Goal: Register for event/course

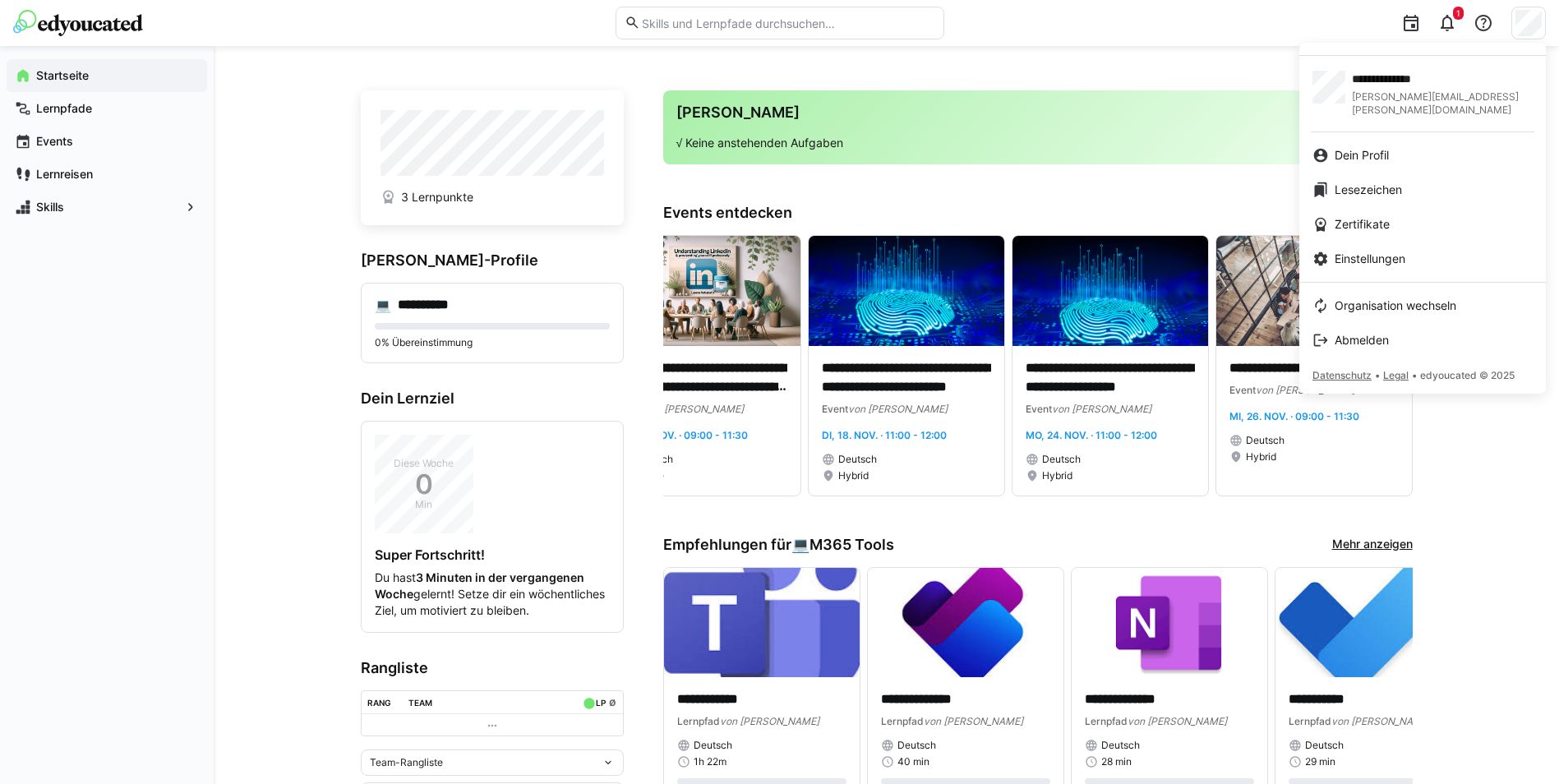
click at [289, 127] on div at bounding box center [779, 392] width 1559 height 784
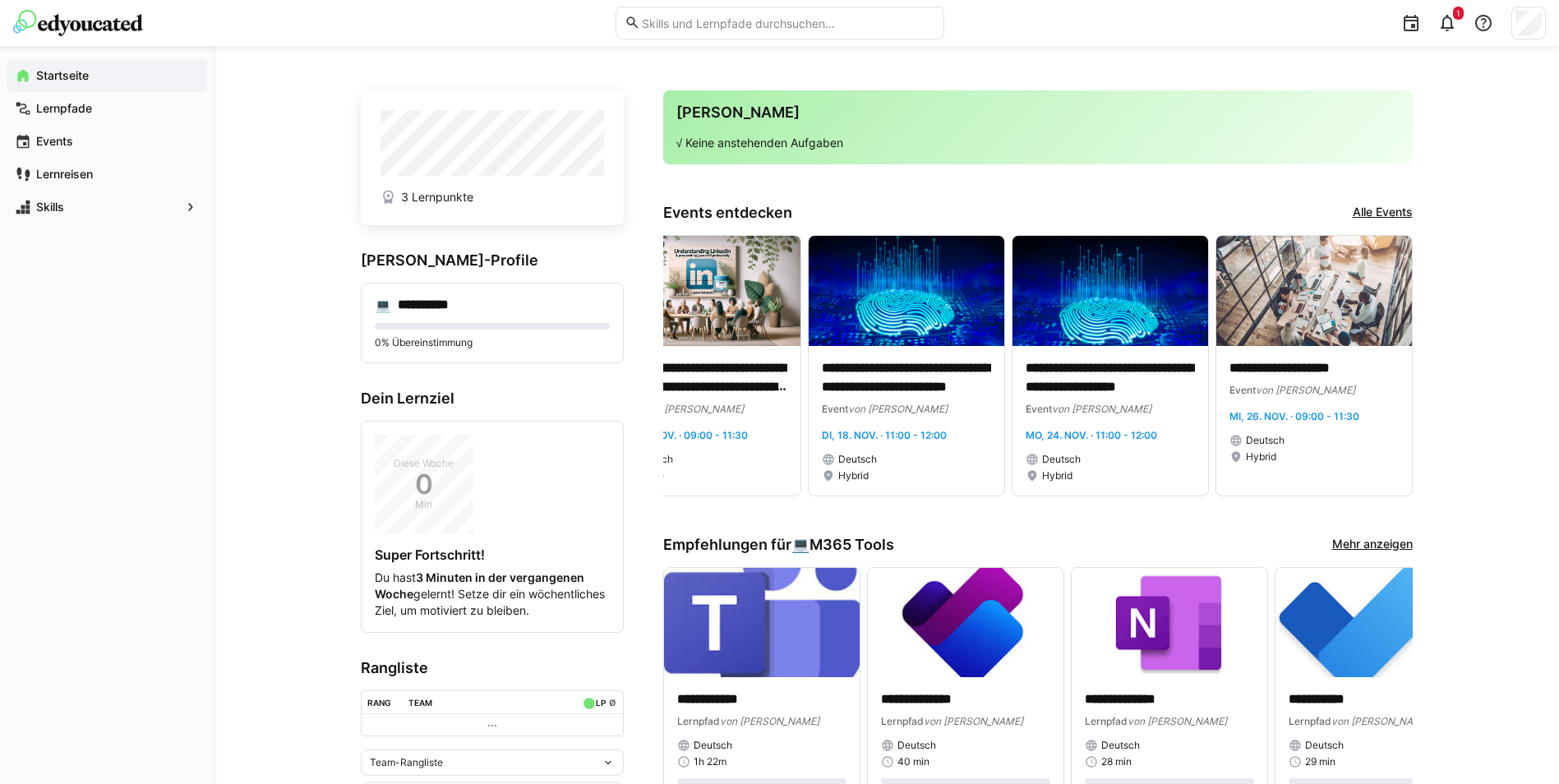
click at [859, 8] on eds-input at bounding box center [780, 22] width 329 height 33
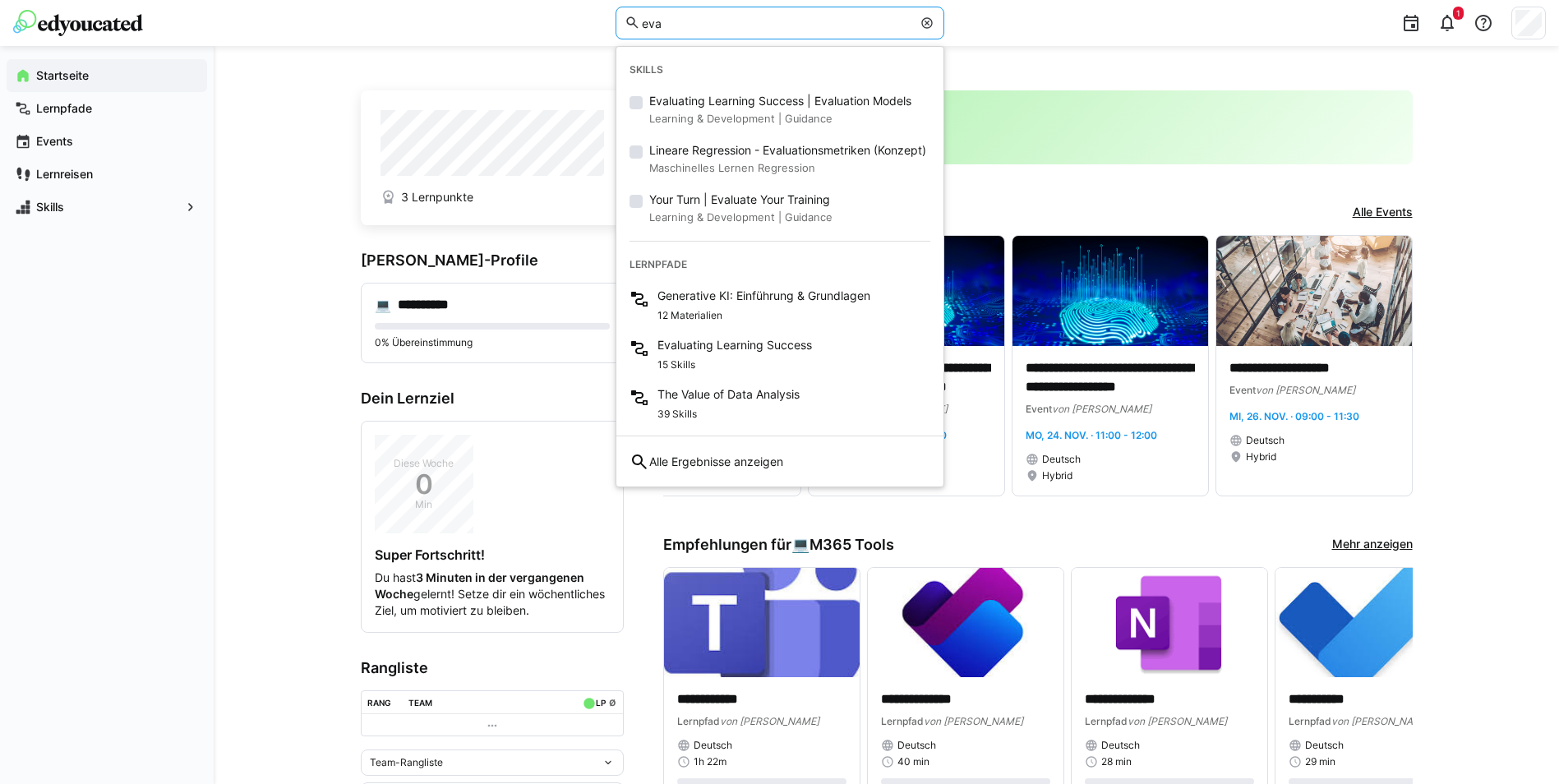
type input "eva"
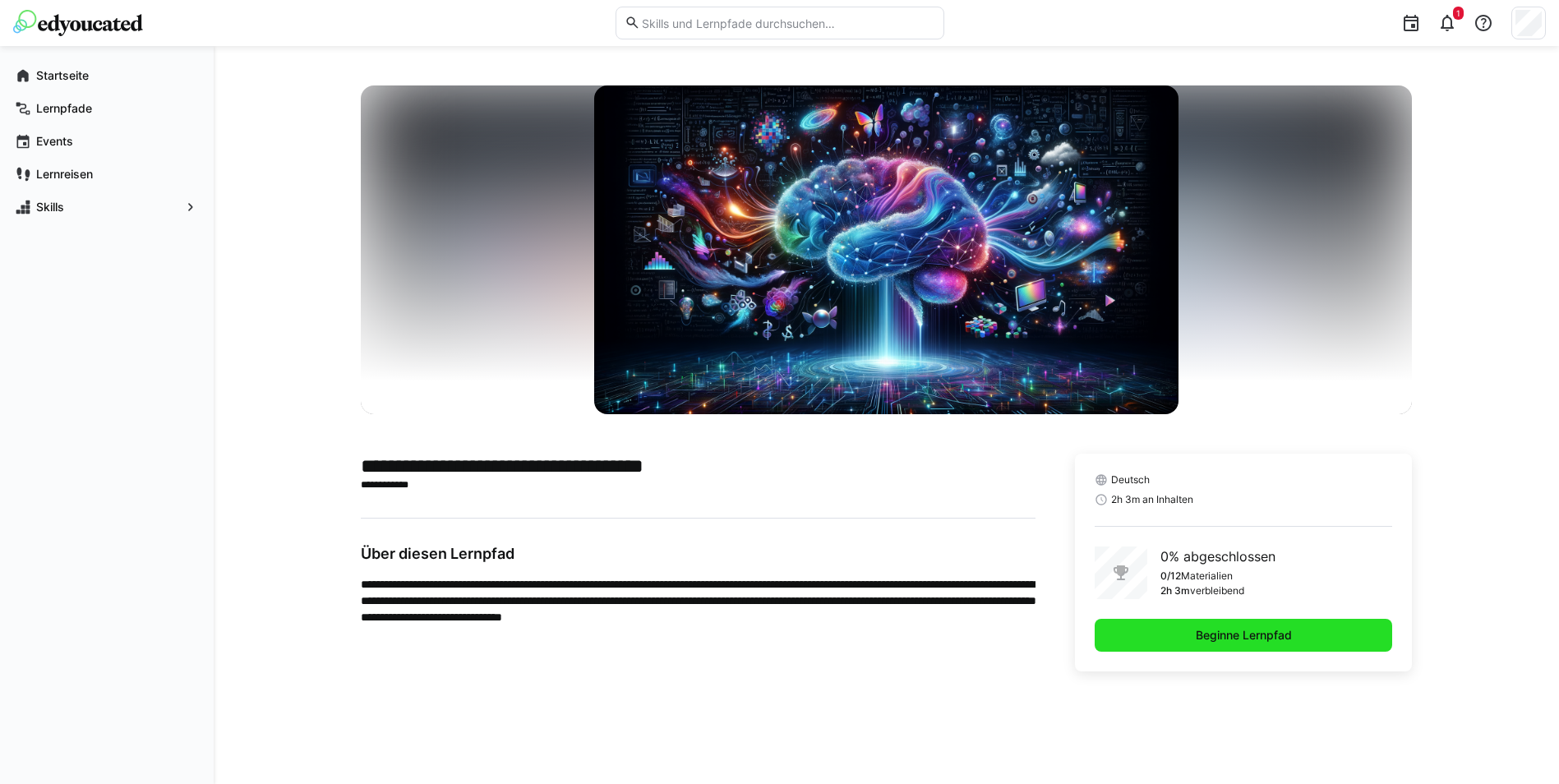
click at [1125, 630] on span "Beginne Lernpfad" at bounding box center [1244, 635] width 298 height 33
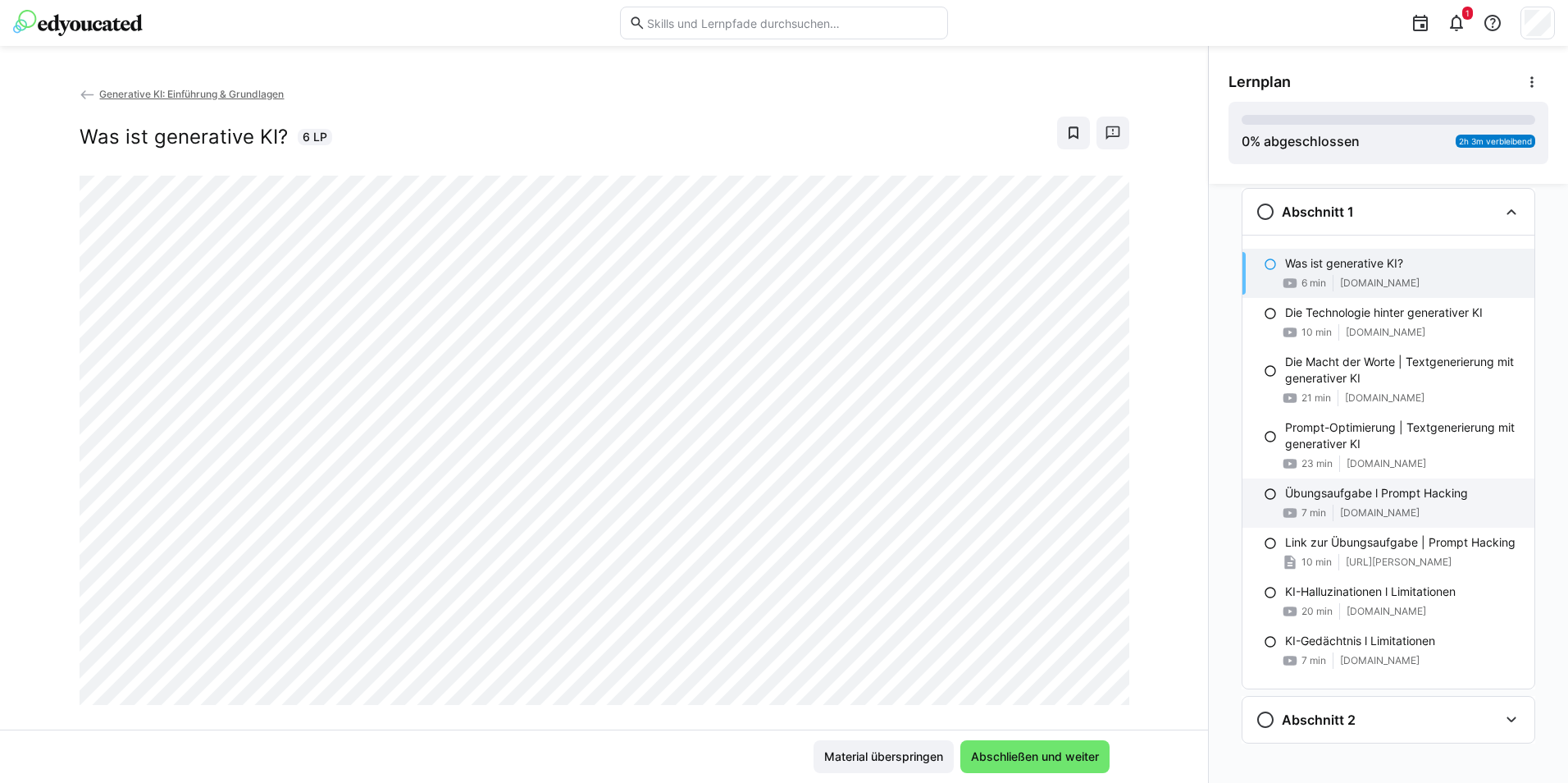
scroll to position [34, 0]
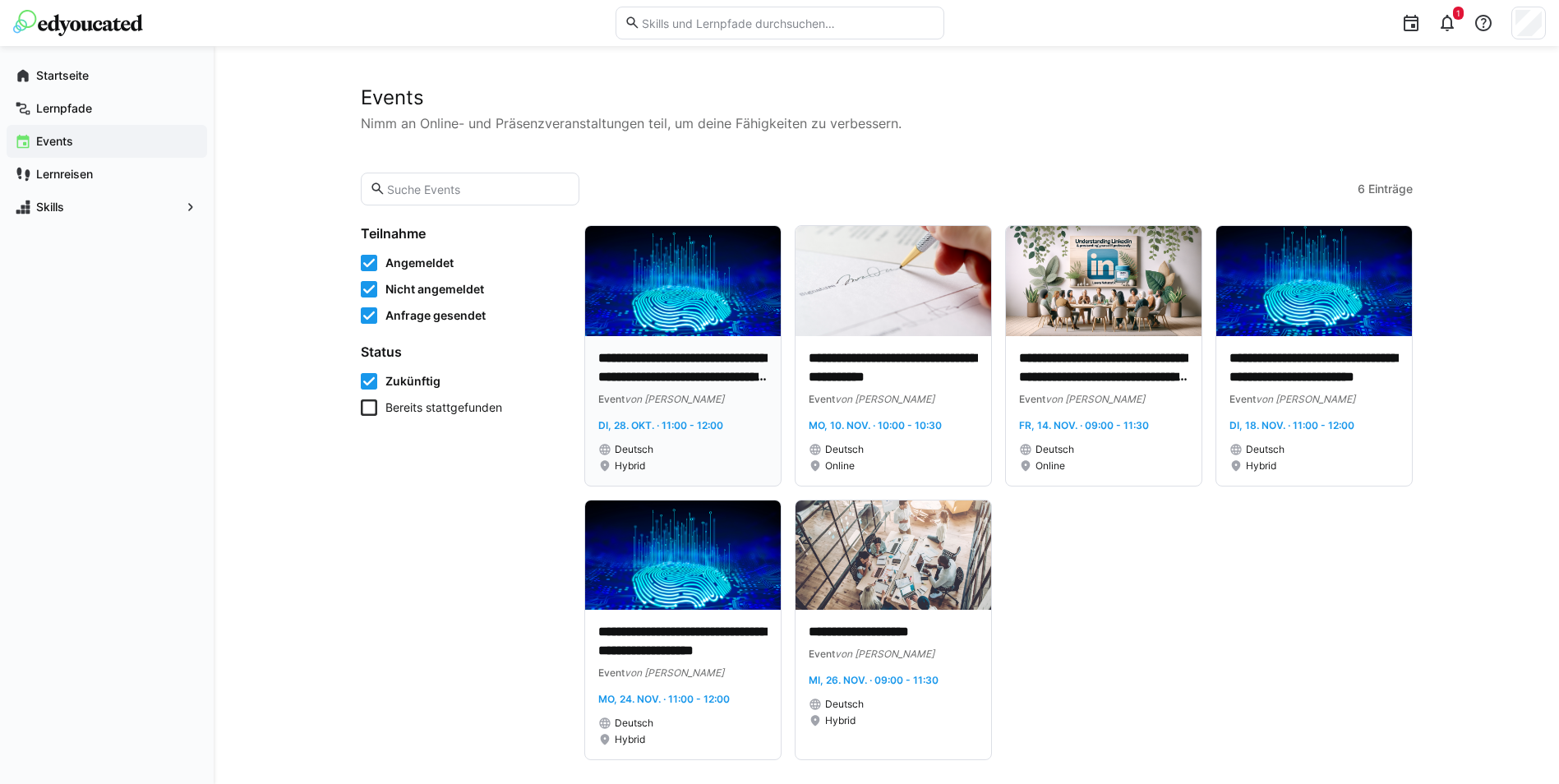
click at [637, 255] on img at bounding box center [683, 281] width 195 height 110
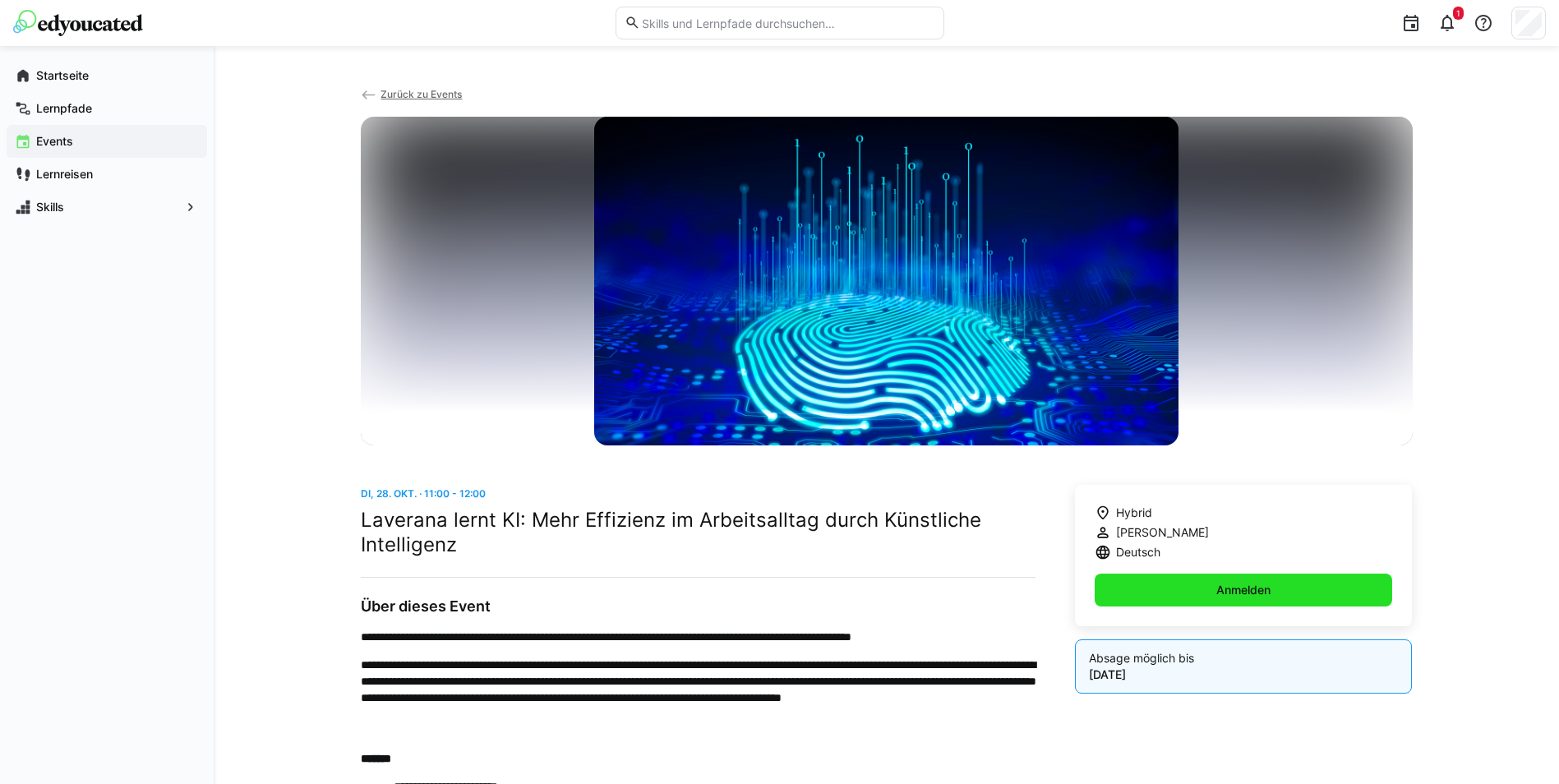
click at [1240, 584] on span "Anmelden" at bounding box center [1244, 590] width 60 height 17
